Goal: Information Seeking & Learning: Compare options

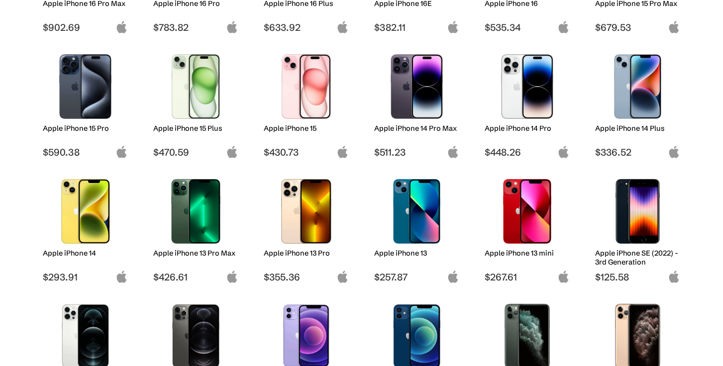
click at [524, 98] on img at bounding box center [527, 86] width 70 height 65
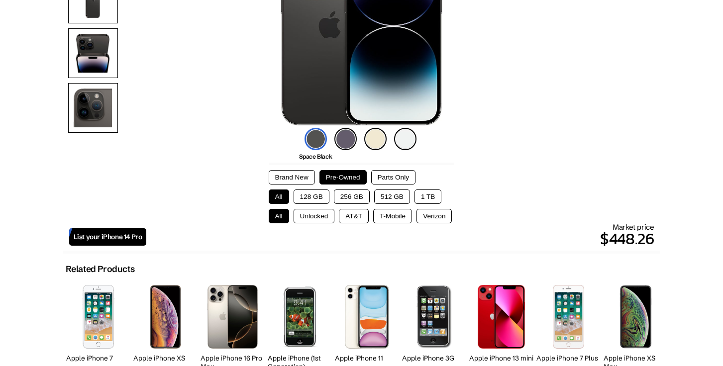
click at [356, 194] on button "256 GB" at bounding box center [352, 197] width 36 height 14
click at [386, 196] on button "512 GB" at bounding box center [392, 197] width 36 height 14
click at [322, 215] on button "Unlocked" at bounding box center [314, 216] width 41 height 14
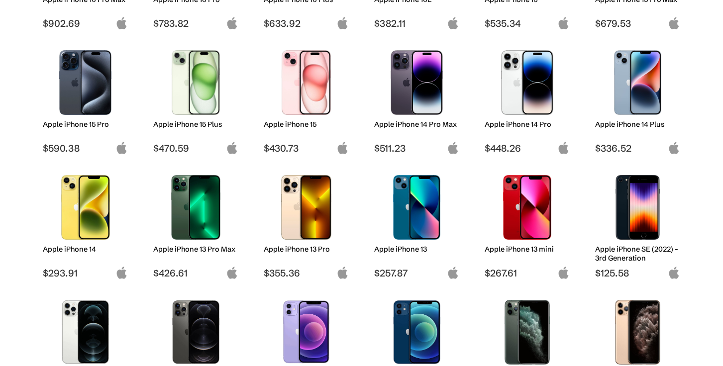
scroll to position [253, 0]
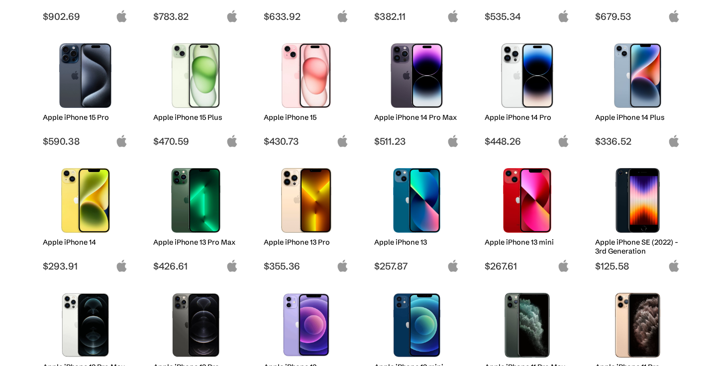
click at [307, 205] on img at bounding box center [306, 200] width 70 height 65
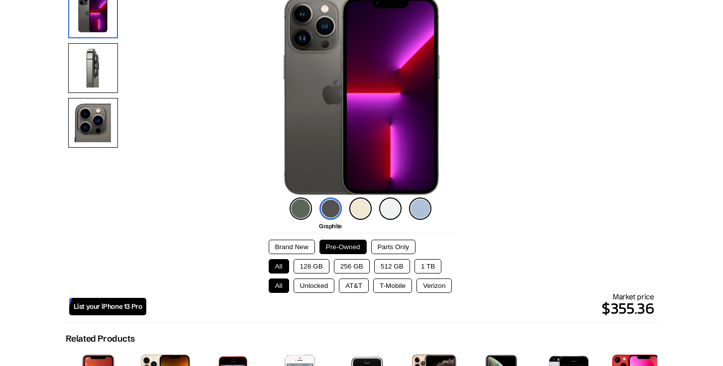
scroll to position [110, 0]
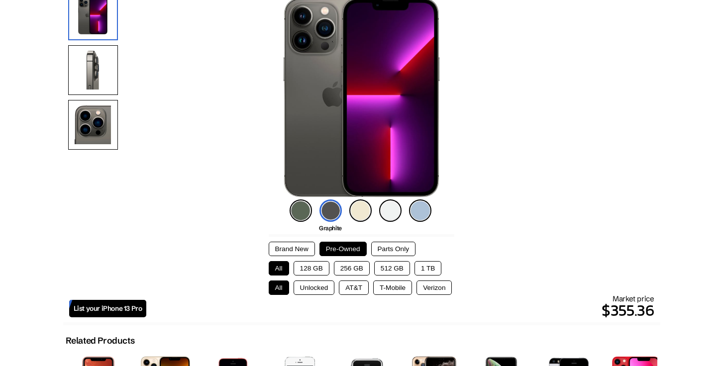
click at [350, 267] on button "256 GB" at bounding box center [352, 268] width 36 height 14
click at [305, 289] on button "Unlocked" at bounding box center [314, 288] width 41 height 14
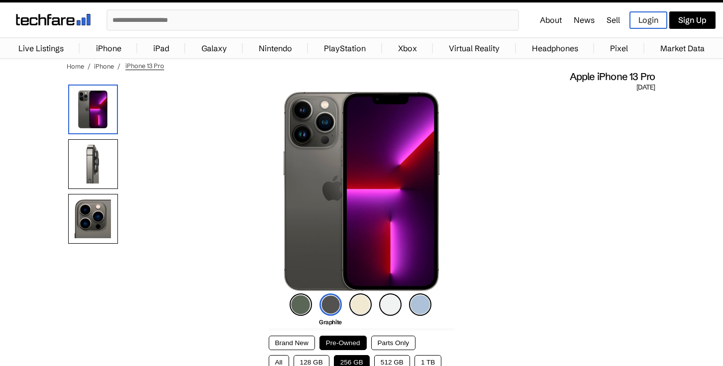
scroll to position [0, 0]
